Goal: Task Accomplishment & Management: Use online tool/utility

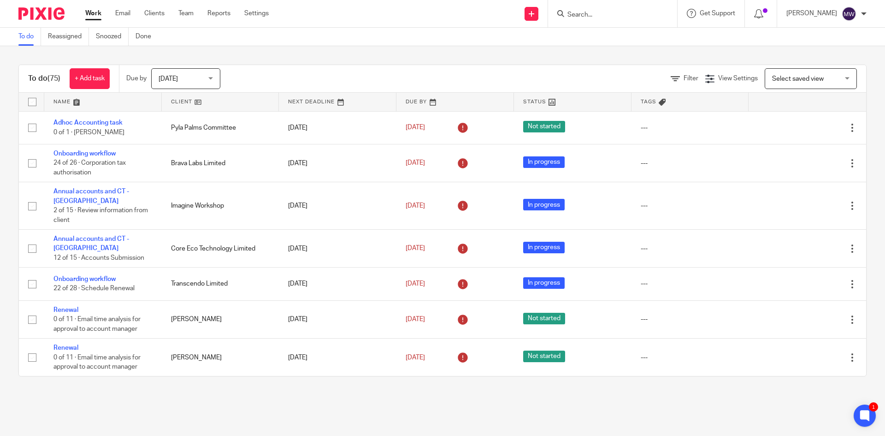
click at [589, 20] on div at bounding box center [612, 13] width 129 height 27
click at [591, 16] on input "Search" at bounding box center [608, 15] width 83 height 8
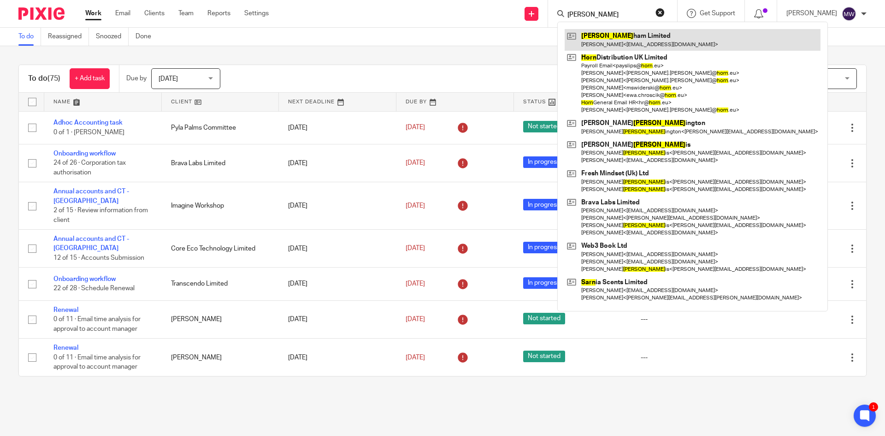
type input "harn"
click at [639, 43] on link at bounding box center [693, 39] width 256 height 21
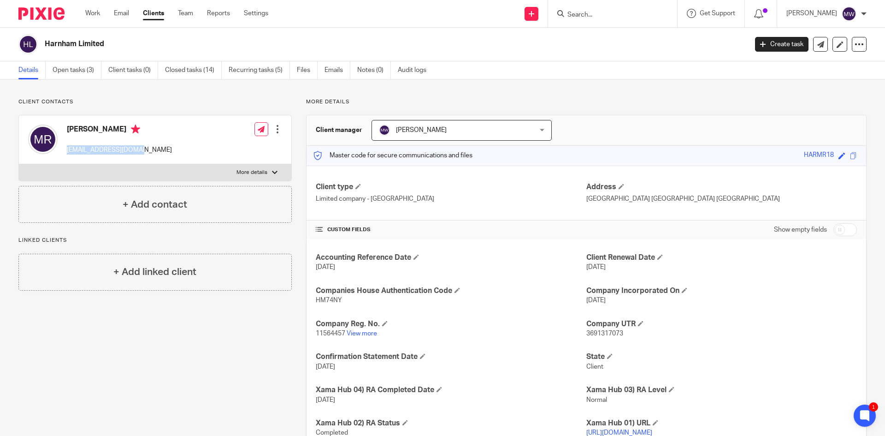
drag, startPoint x: 140, startPoint y: 149, endPoint x: 67, endPoint y: 151, distance: 73.3
click at [67, 151] on div "[PERSON_NAME] [EMAIL_ADDRESS][DOMAIN_NAME] Edit contact Create client from cont…" at bounding box center [155, 139] width 272 height 49
copy p "[EMAIL_ADDRESS][DOMAIN_NAME]"
click at [82, 71] on link "Open tasks (3)" at bounding box center [77, 70] width 49 height 18
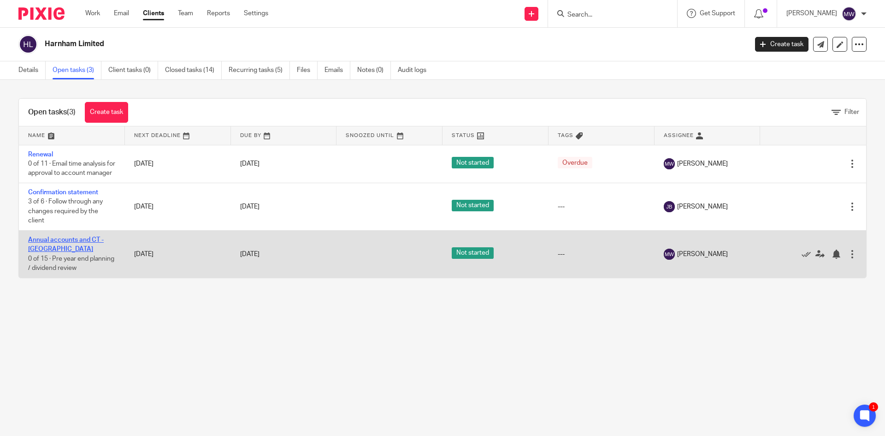
click at [68, 248] on link "Annual accounts and CT - UK" at bounding box center [66, 245] width 76 height 16
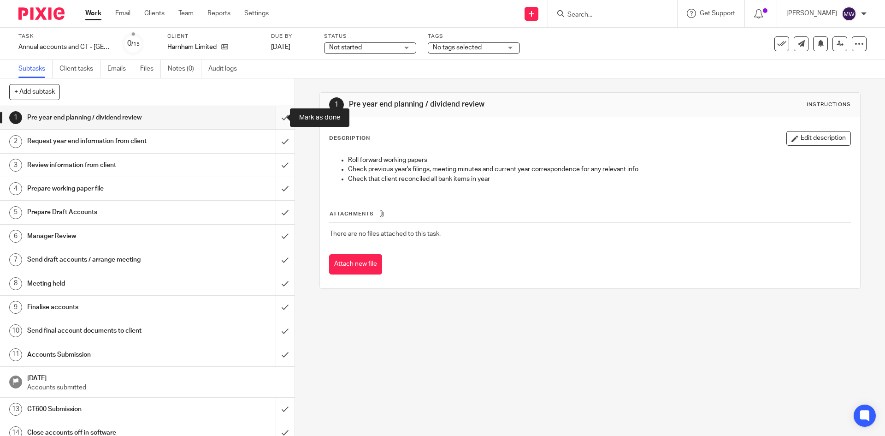
click at [273, 118] on input "submit" at bounding box center [147, 117] width 295 height 23
